Goal: Check status: Check status

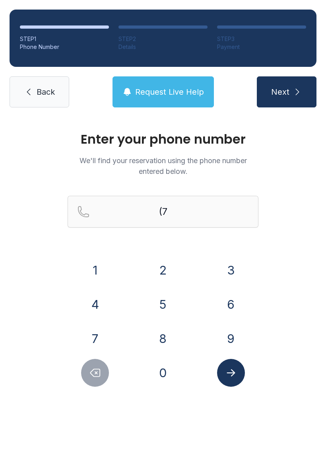
click at [238, 300] on button "6" at bounding box center [231, 304] width 28 height 28
click at [167, 376] on button "0" at bounding box center [163, 373] width 28 height 28
click at [102, 332] on button "7" at bounding box center [95, 338] width 28 height 28
click at [99, 263] on button "1" at bounding box center [95, 270] width 28 height 28
click at [103, 341] on button "7" at bounding box center [95, 338] width 28 height 28
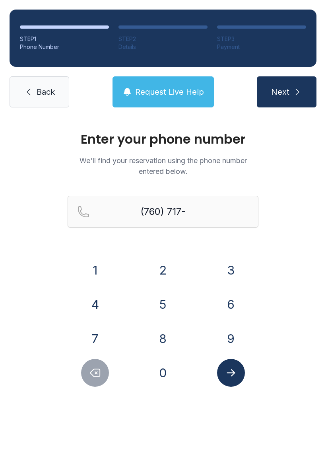
click at [235, 312] on button "6" at bounding box center [231, 304] width 28 height 28
click at [98, 302] on button "4" at bounding box center [95, 304] width 28 height 28
click at [169, 258] on button "2" at bounding box center [163, 270] width 28 height 28
click at [230, 334] on button "9" at bounding box center [231, 338] width 28 height 28
type input "[PHONE_NUMBER]"
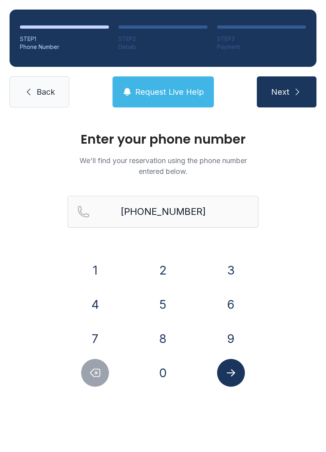
click at [231, 369] on icon "Submit lookup form" at bounding box center [231, 372] width 12 height 12
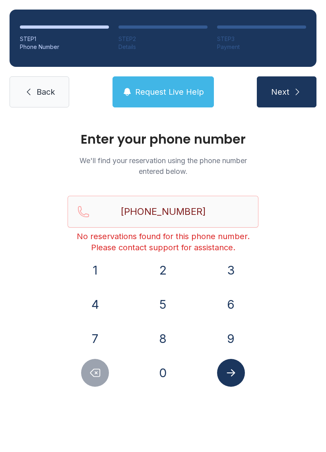
click at [168, 93] on span "Request Live Help" at bounding box center [169, 91] width 69 height 11
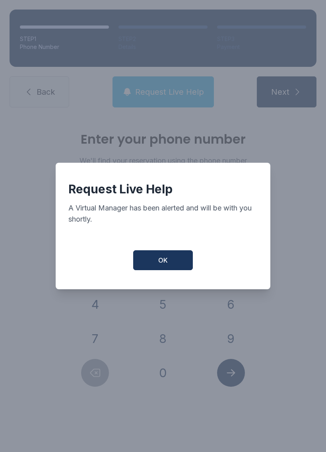
click at [176, 258] on button "OK" at bounding box center [163, 260] width 60 height 20
